Goal: Task Accomplishment & Management: Use online tool/utility

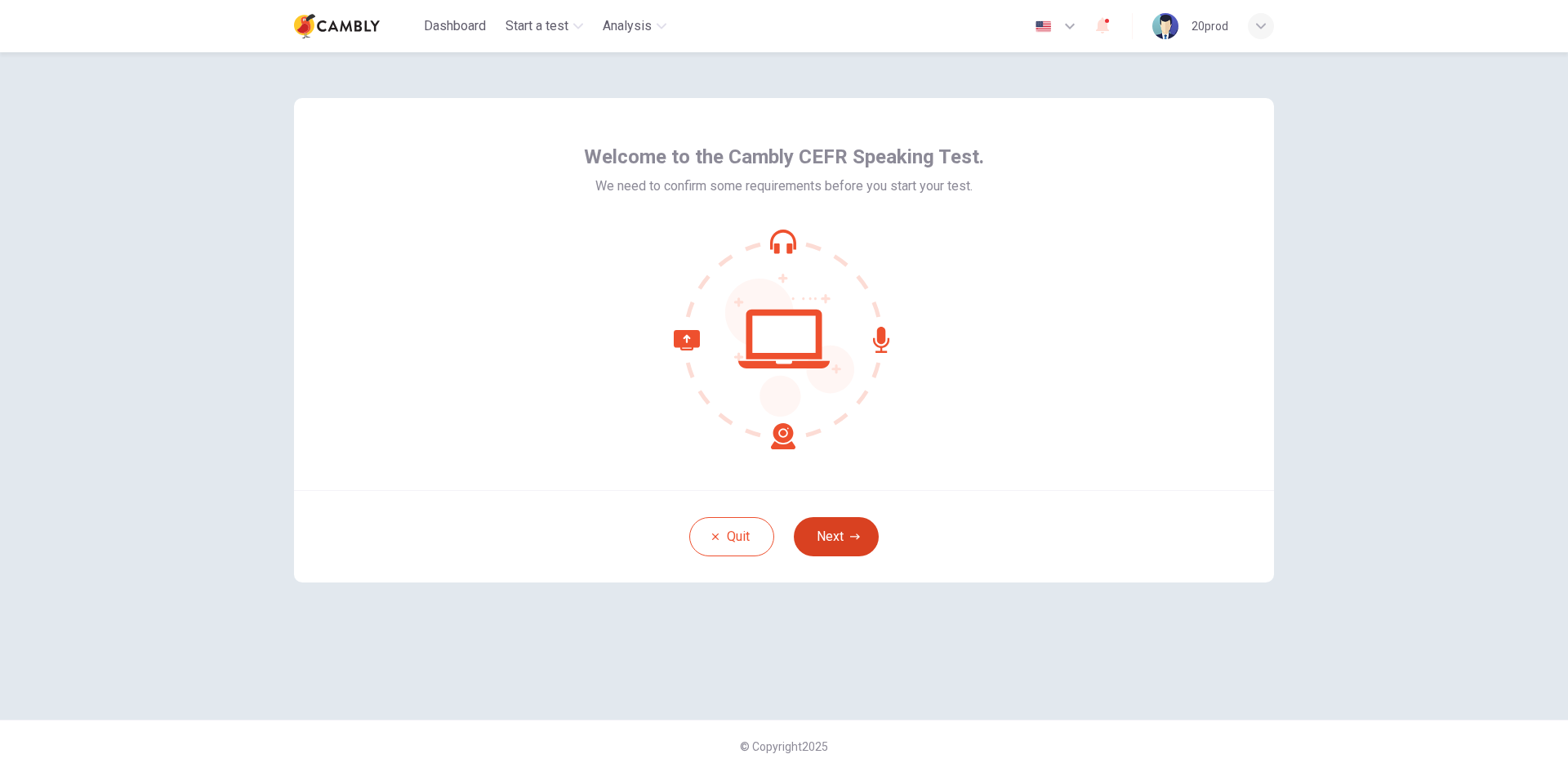
click at [853, 526] on button "Next" at bounding box center [836, 536] width 85 height 39
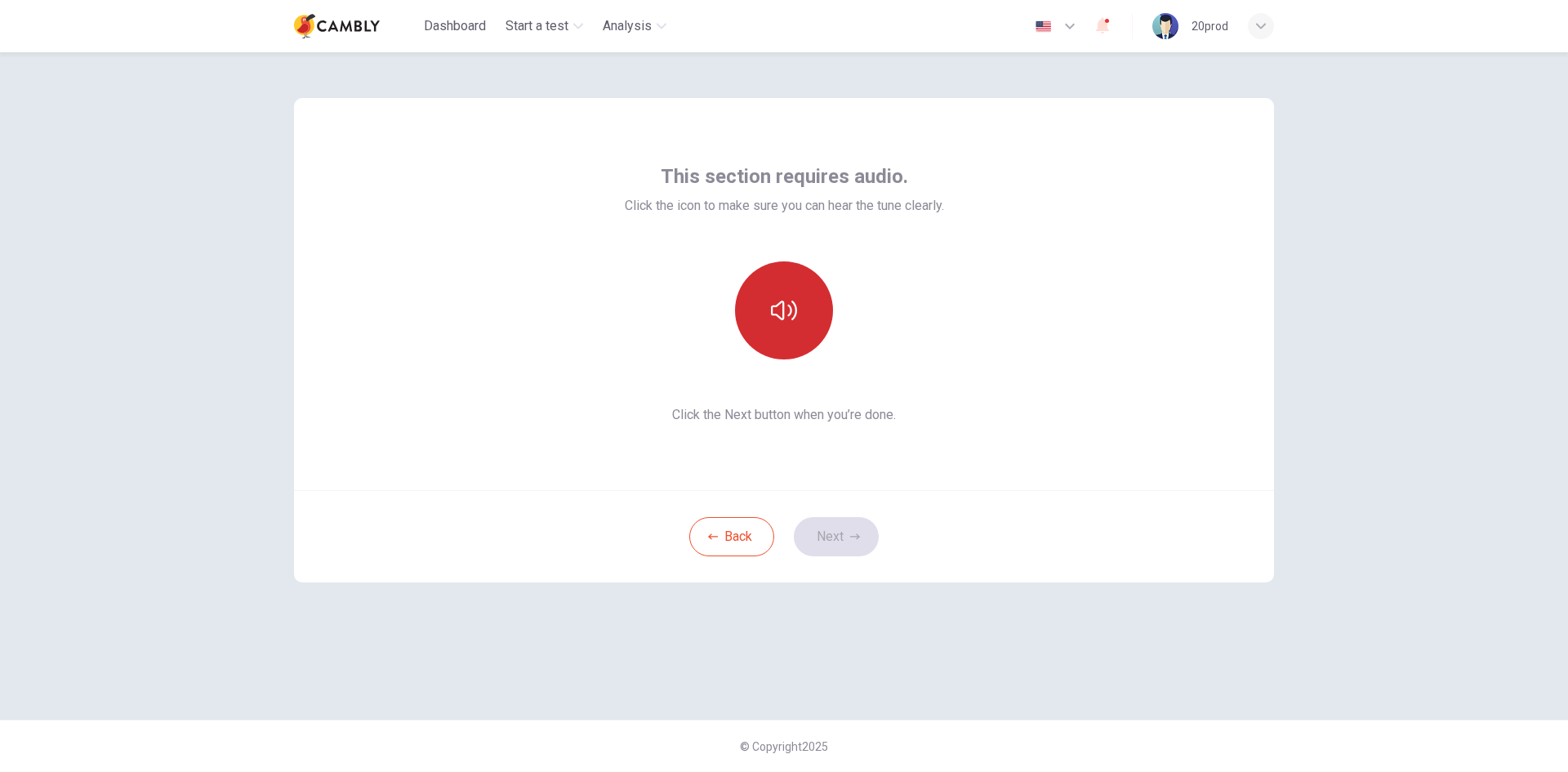
click at [795, 336] on button "button" at bounding box center [784, 310] width 98 height 98
click at [839, 541] on button "Next" at bounding box center [836, 536] width 85 height 39
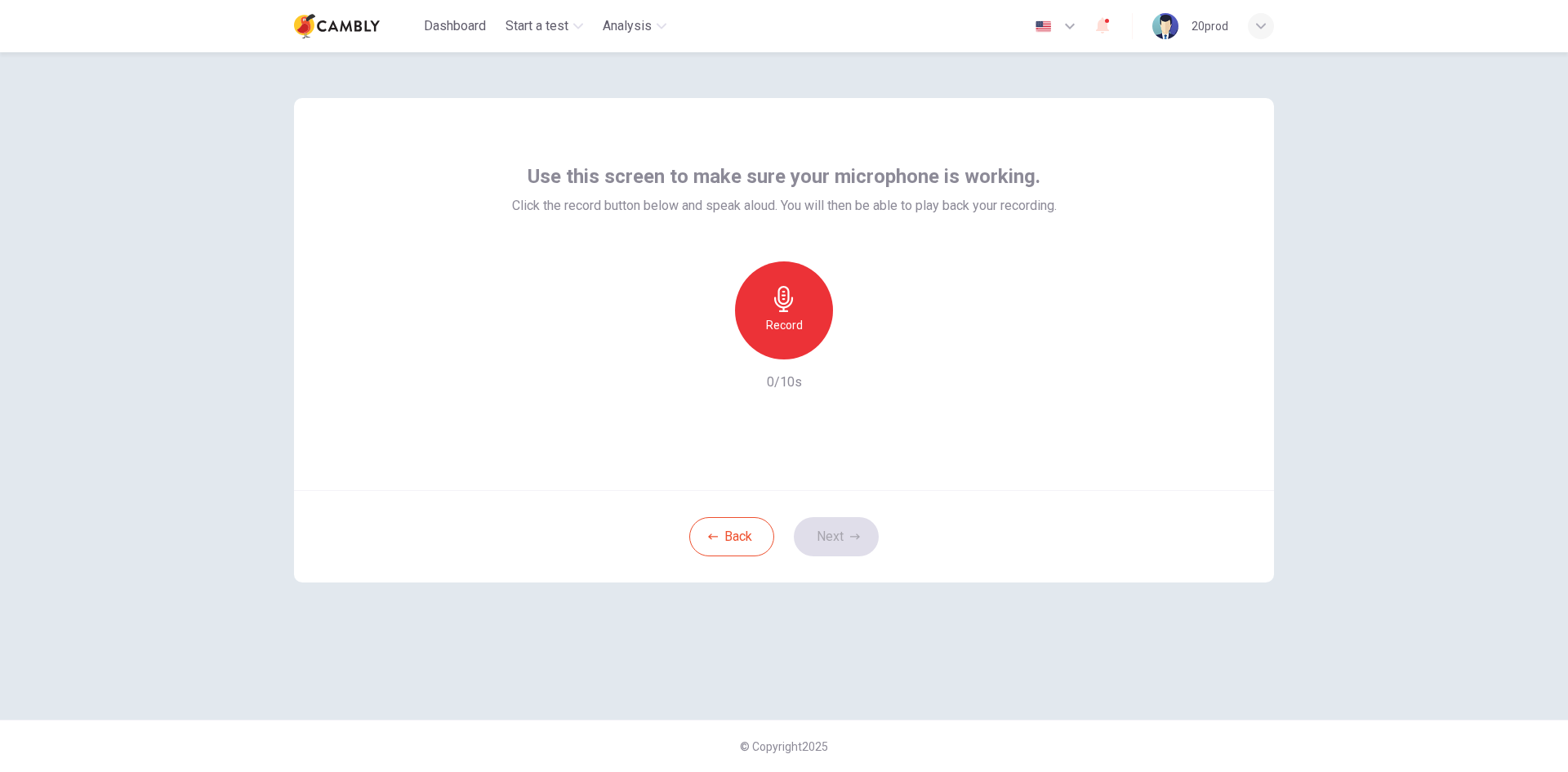
click at [791, 319] on h6 "Record" at bounding box center [785, 325] width 37 height 19
click at [791, 319] on h6 "Stop" at bounding box center [784, 325] width 25 height 19
click at [847, 542] on button "Next" at bounding box center [836, 536] width 85 height 39
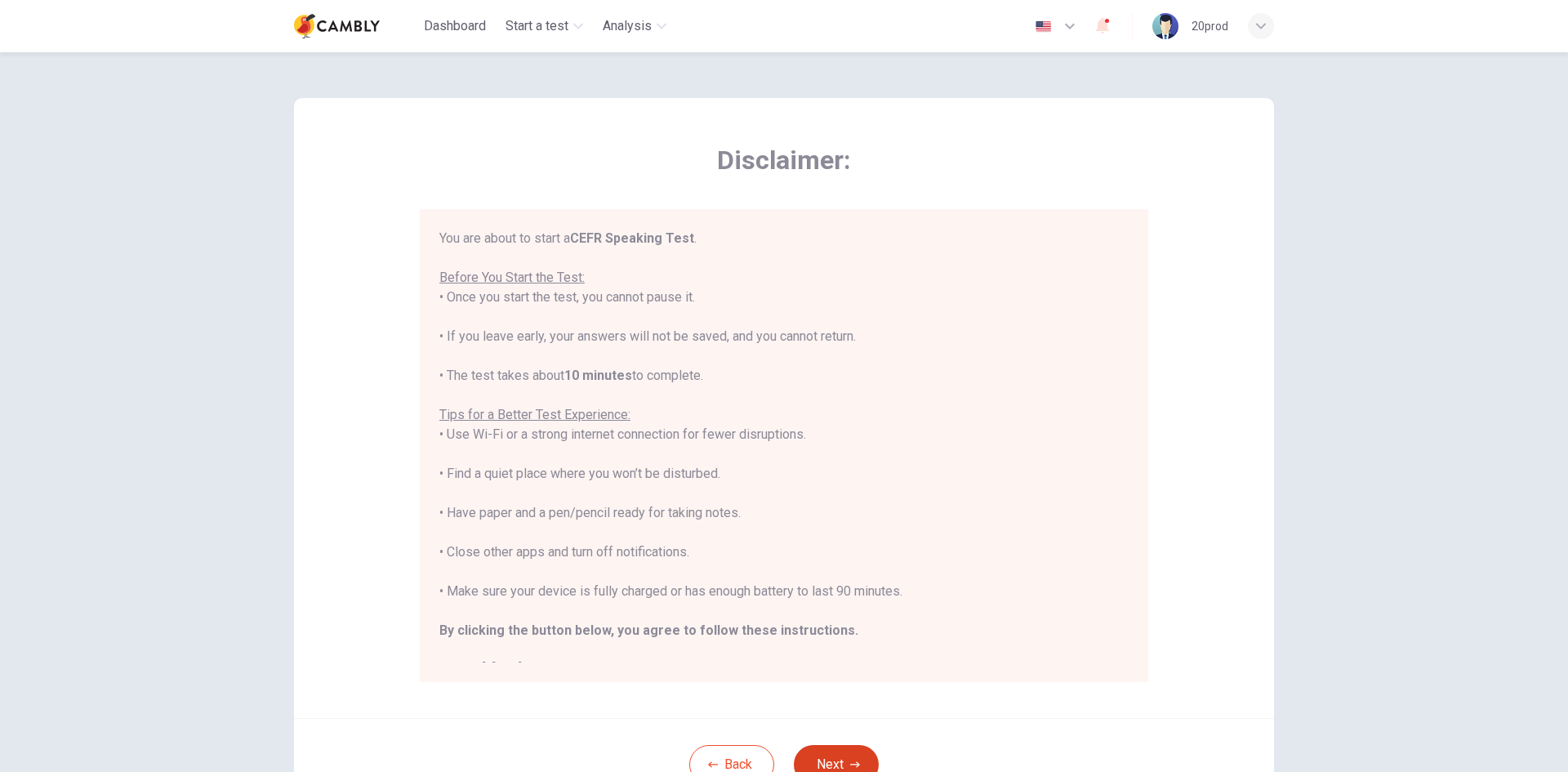
click at [851, 748] on button "Next" at bounding box center [836, 764] width 85 height 39
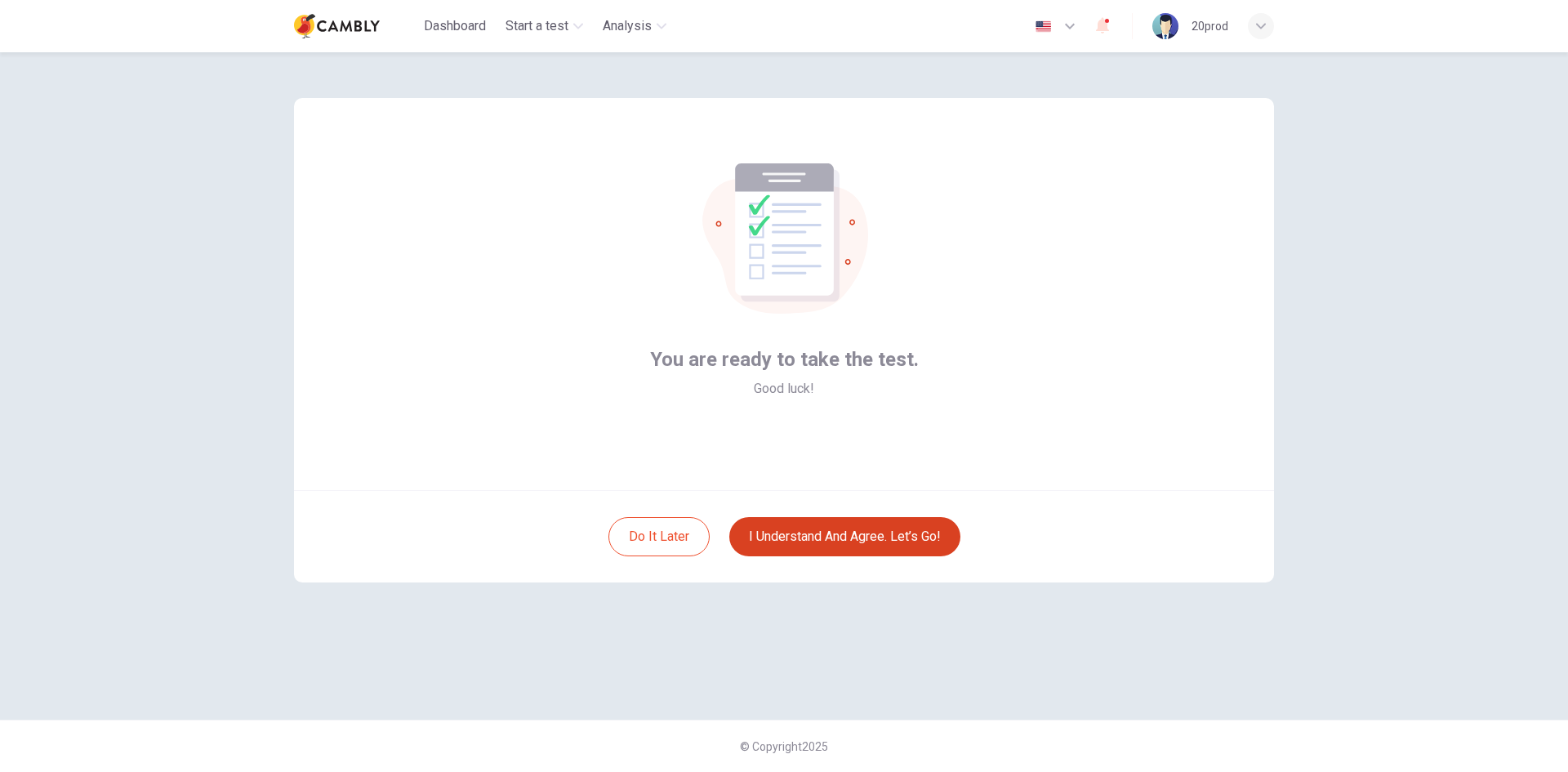
click at [863, 537] on button "I understand and agree. Let’s go!" at bounding box center [845, 536] width 231 height 39
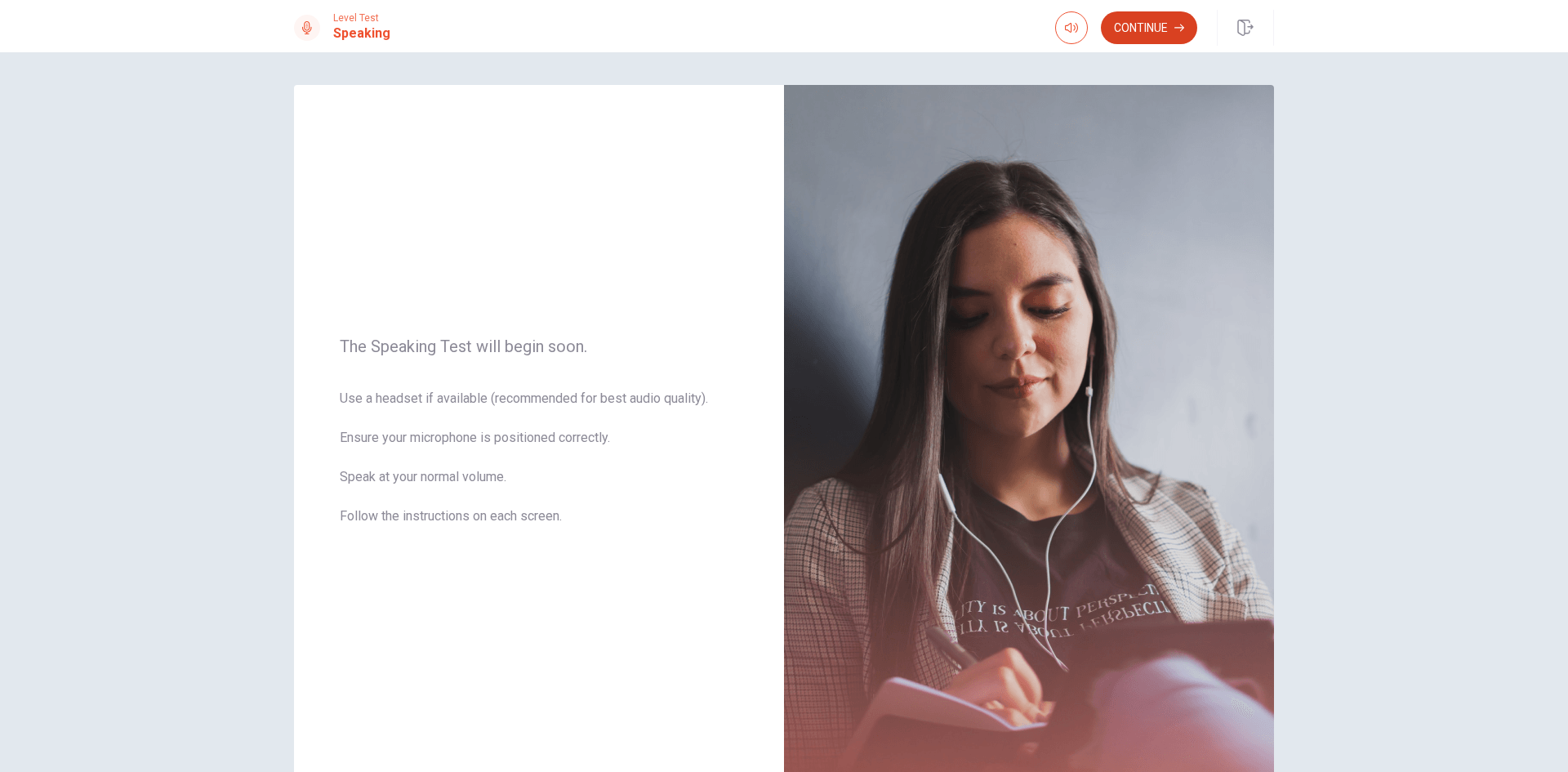
click at [1146, 31] on button "Continue" at bounding box center [1149, 27] width 96 height 32
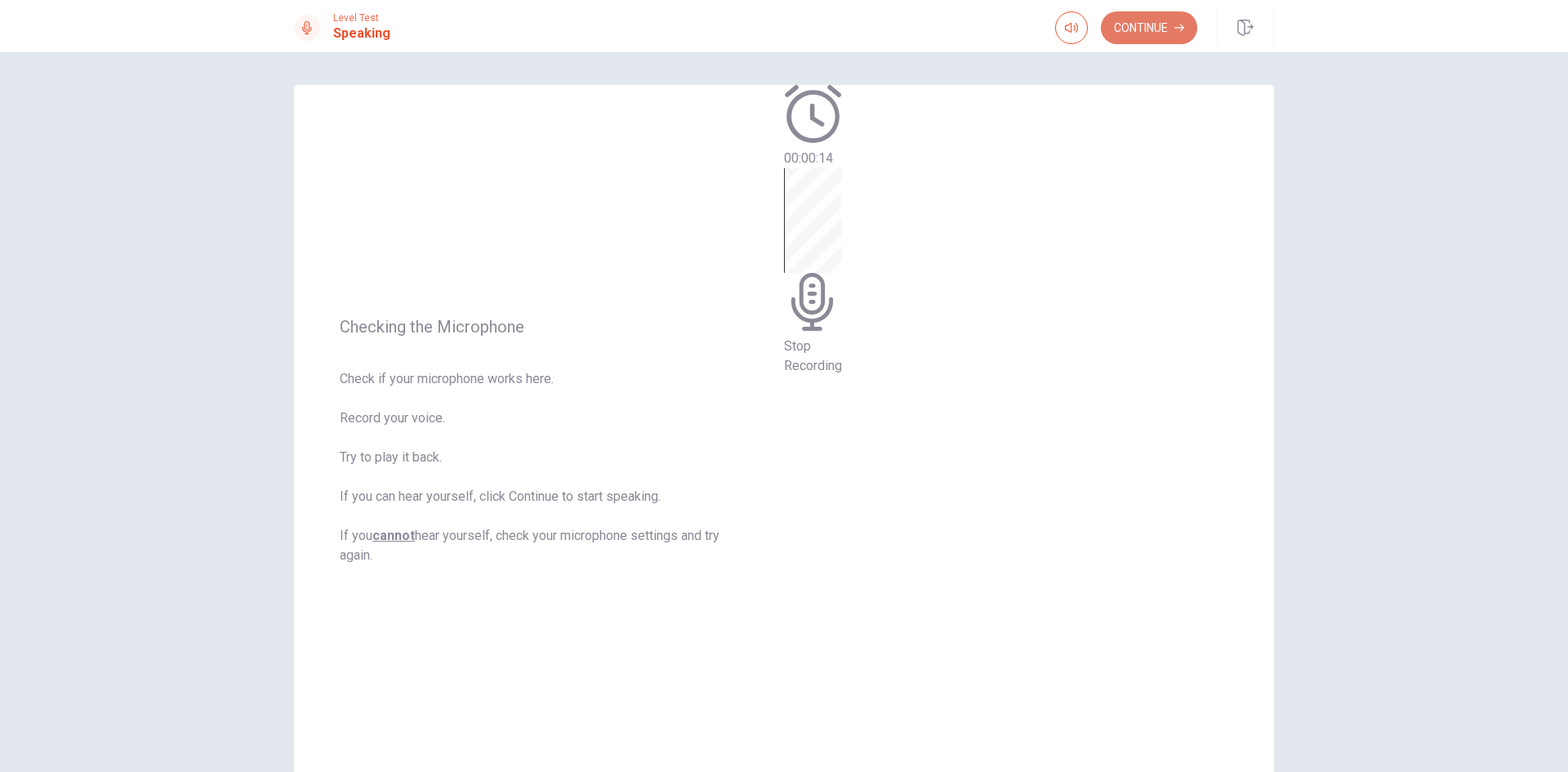
click at [1146, 31] on button "Continue" at bounding box center [1149, 27] width 96 height 32
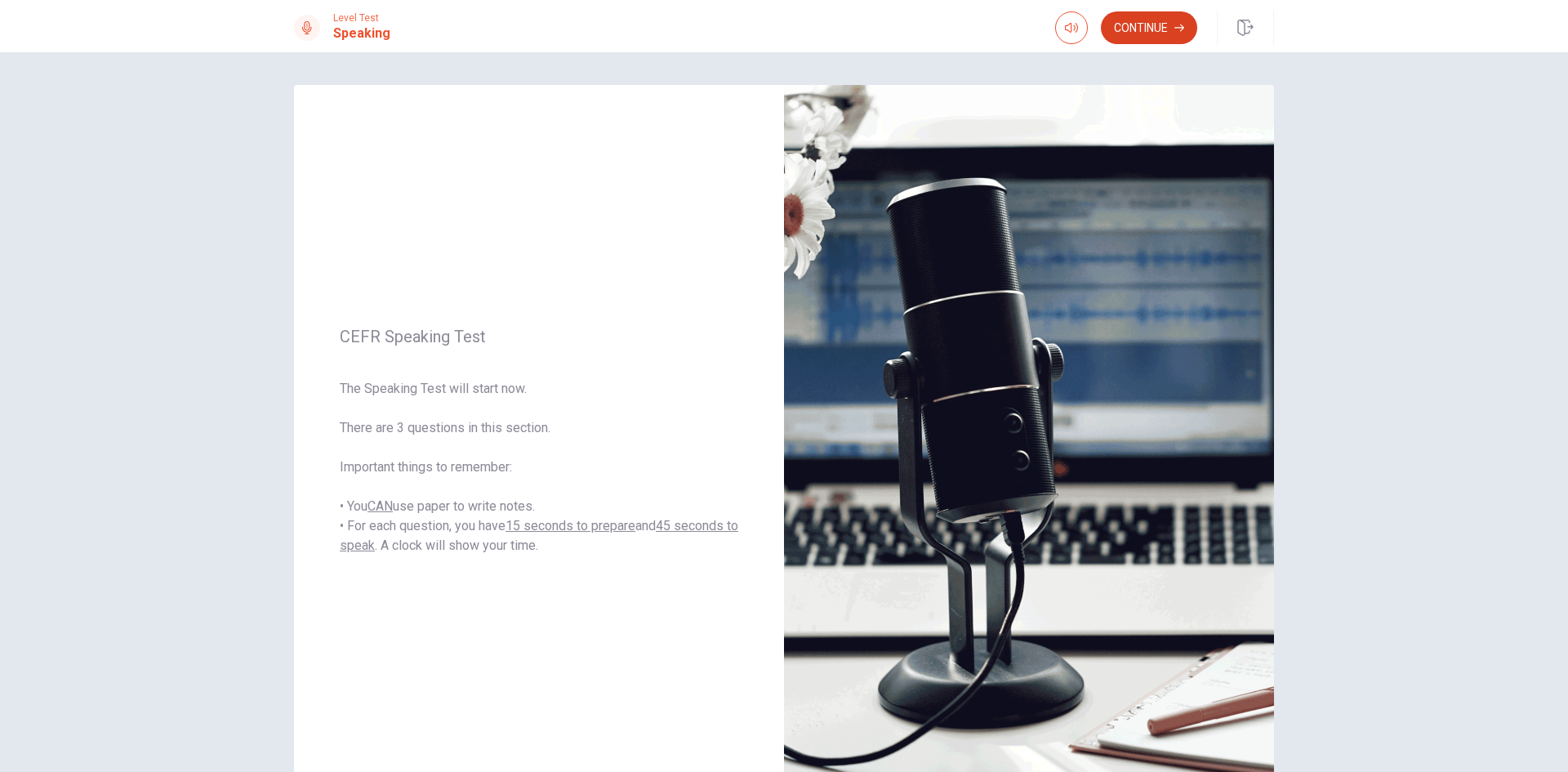
click at [1146, 31] on button "Continue" at bounding box center [1149, 27] width 96 height 32
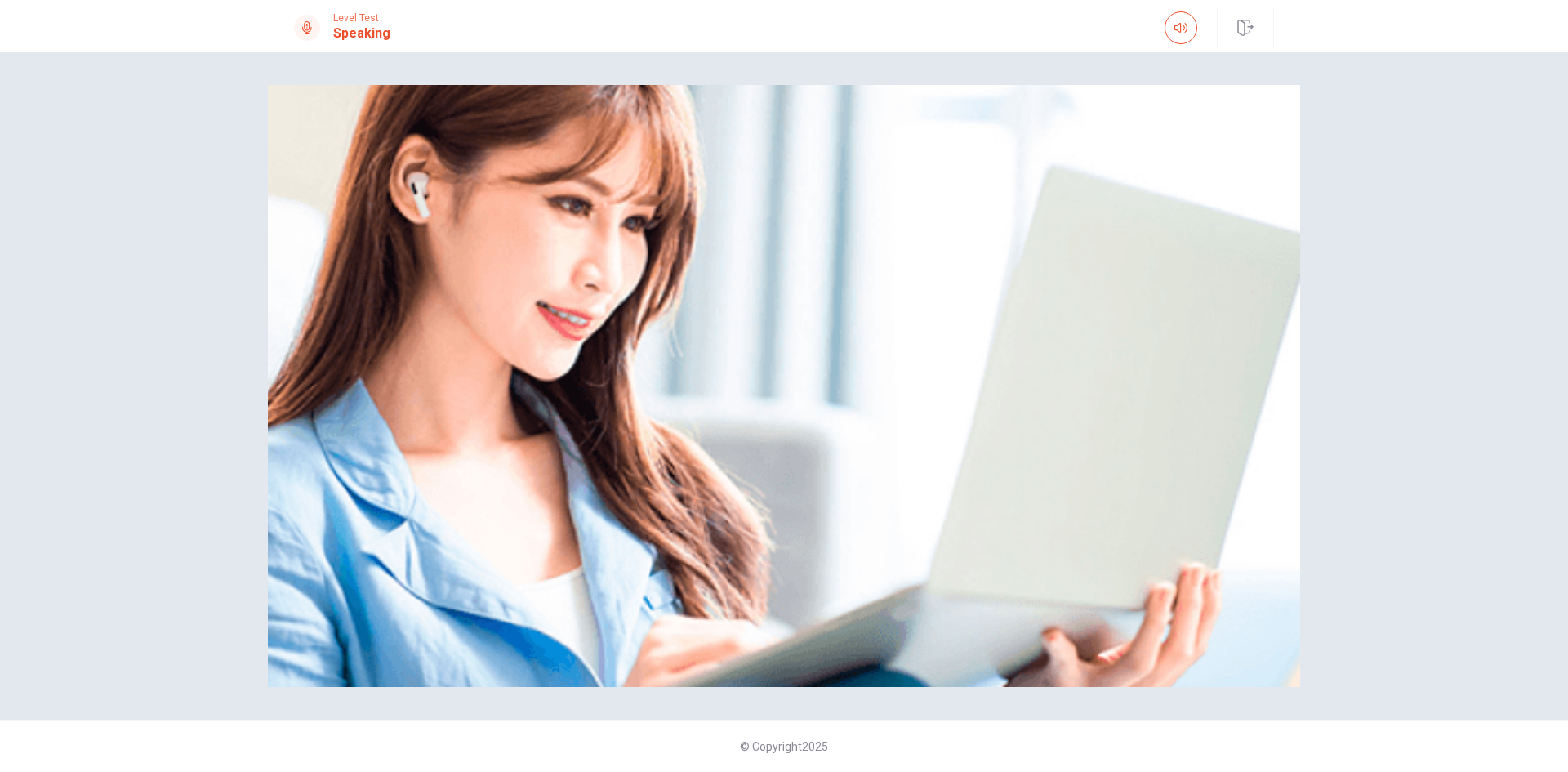
type input "*"
drag, startPoint x: 1197, startPoint y: 64, endPoint x: 830, endPoint y: 62, distance: 367.0
click at [835, 61] on body "This site uses cookies, as explained in our Privacy Policy . If you agree to th…" at bounding box center [784, 386] width 1568 height 772
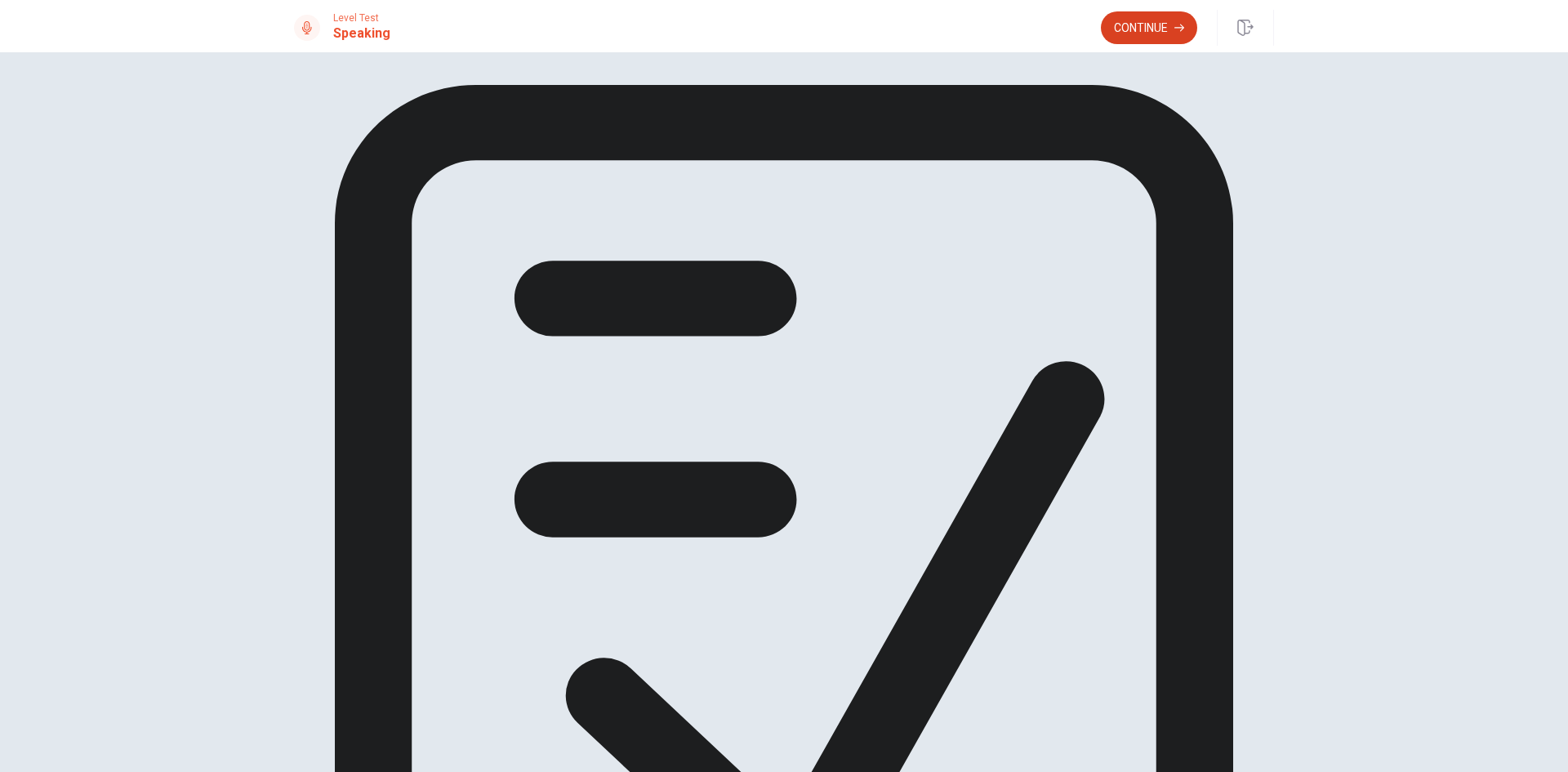
click at [1136, 35] on button "Continue" at bounding box center [1149, 27] width 96 height 32
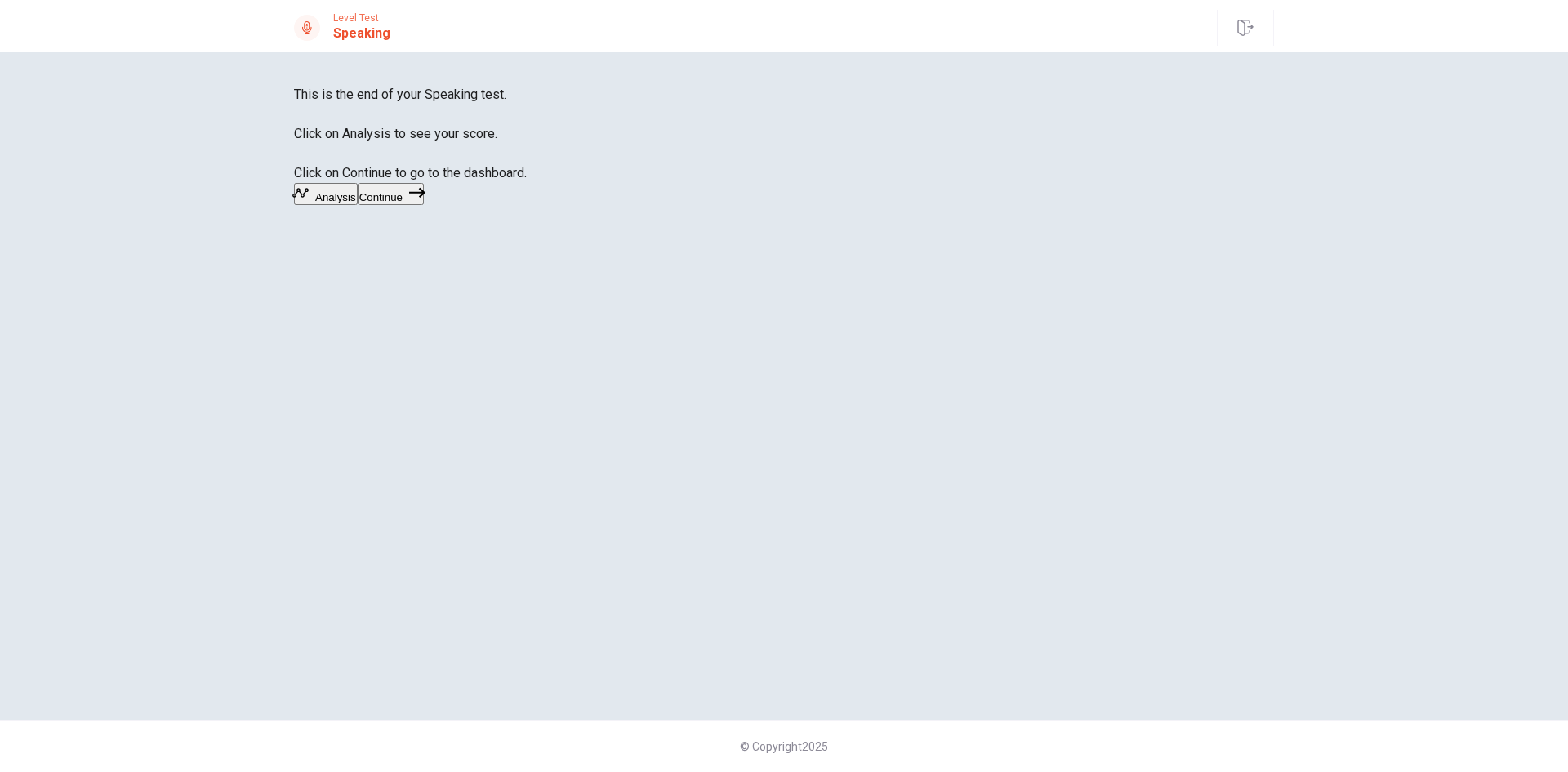
click at [424, 205] on button "Continue" at bounding box center [391, 194] width 67 height 22
